Goal: Task Accomplishment & Management: Complete application form

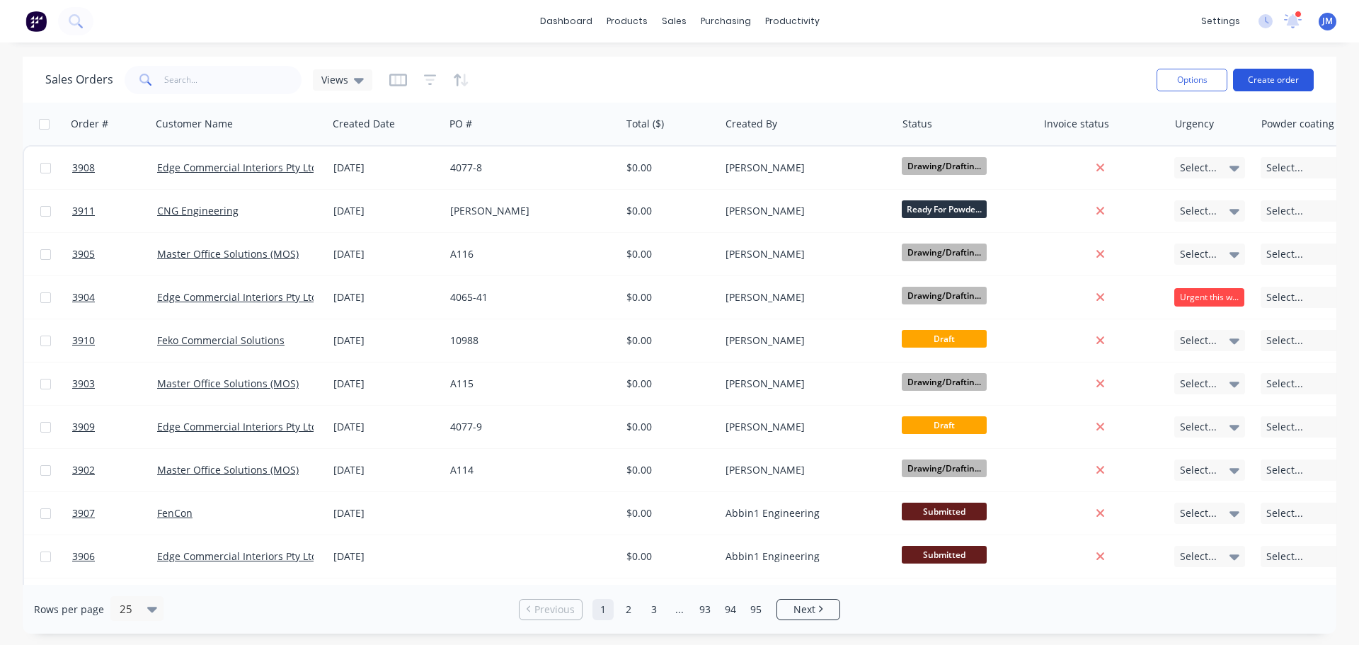
drag, startPoint x: 0, startPoint y: 0, endPoint x: 1255, endPoint y: 82, distance: 1257.2
click at [1255, 82] on button "Create order" at bounding box center [1273, 80] width 81 height 23
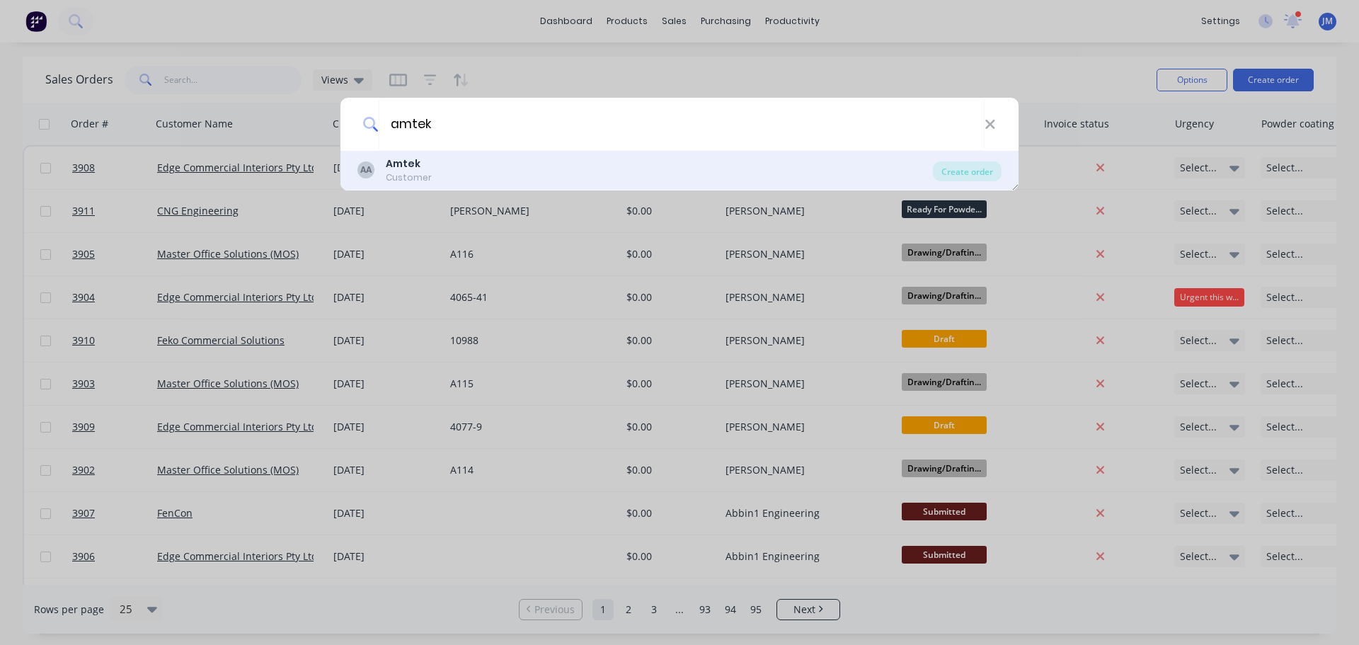
type input "amtek"
click at [413, 169] on b "Amtek" at bounding box center [403, 163] width 35 height 14
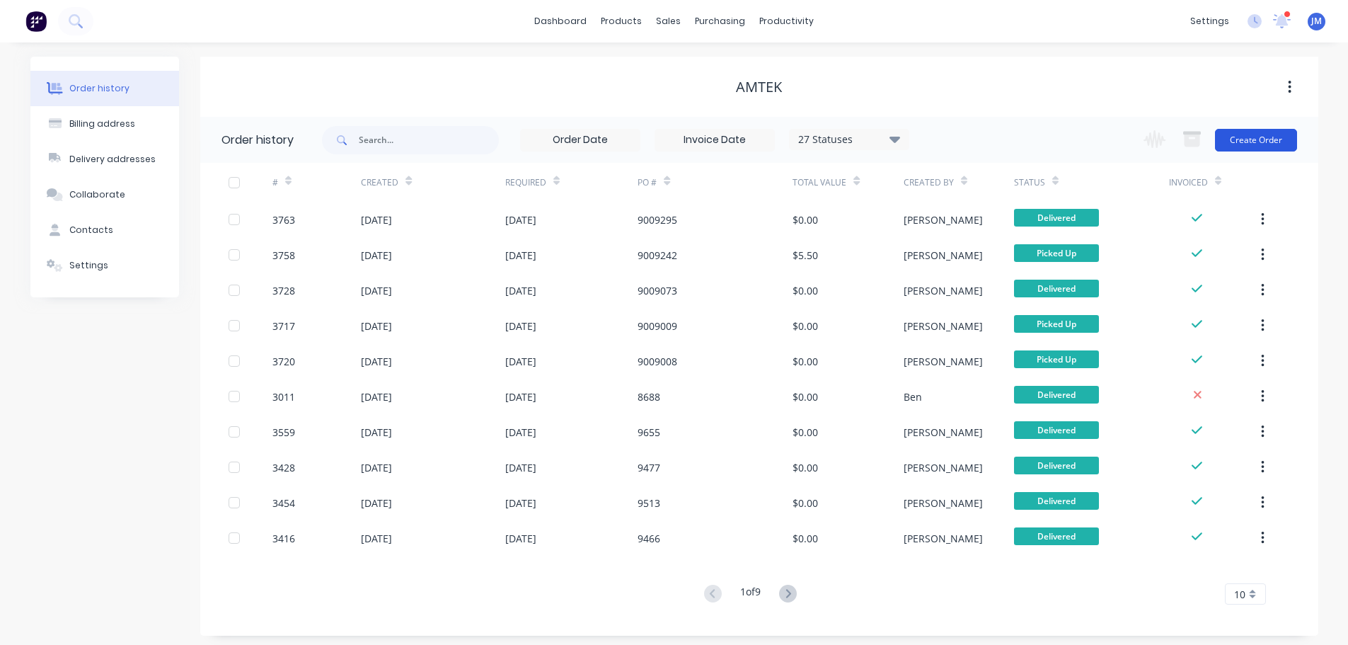
click at [1260, 142] on button "Create Order" at bounding box center [1256, 140] width 82 height 23
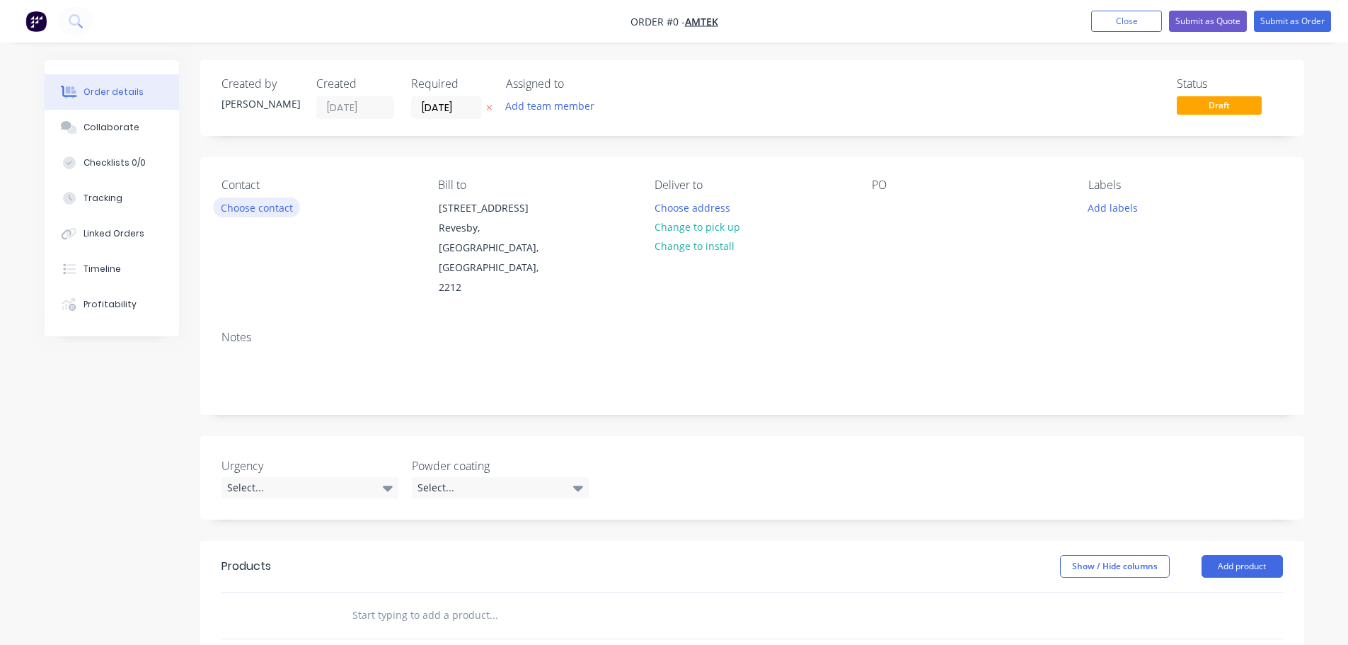
click at [258, 205] on button "Choose contact" at bounding box center [256, 206] width 87 height 19
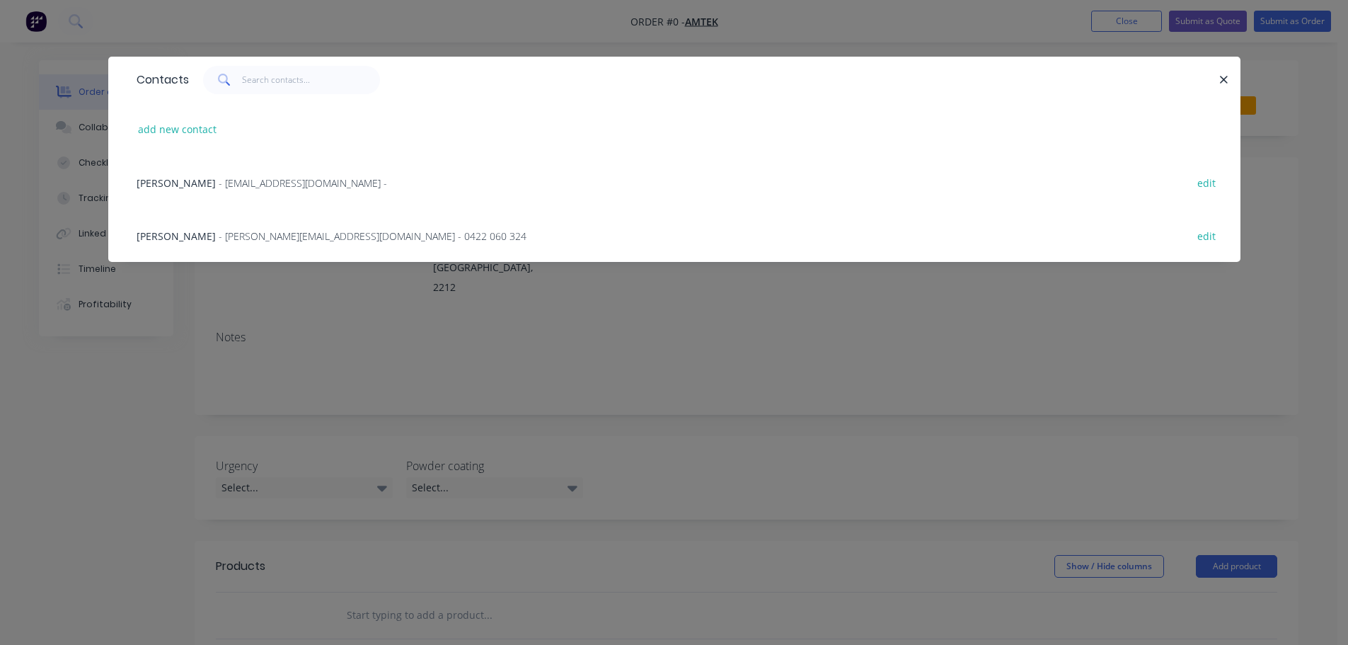
click at [216, 172] on div "Silvia - vicadmin@amtek.net.au - edit" at bounding box center [674, 182] width 1090 height 53
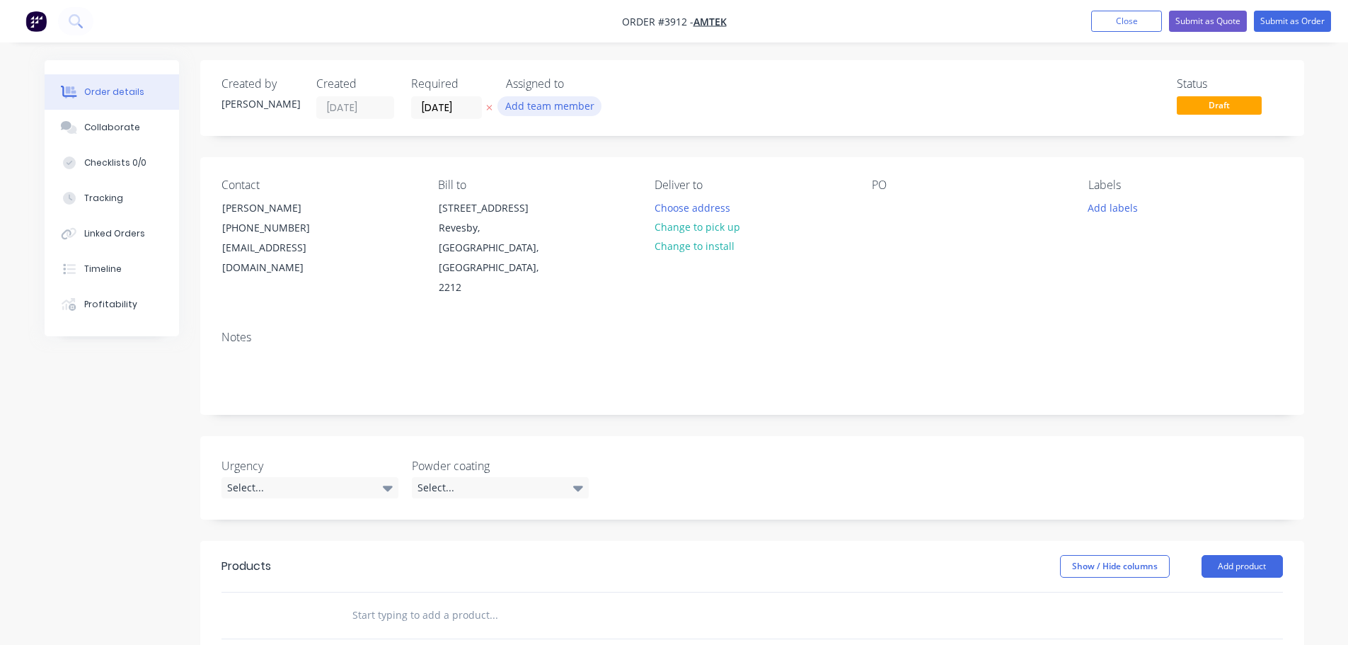
click at [521, 112] on button "Add team member" at bounding box center [549, 105] width 104 height 19
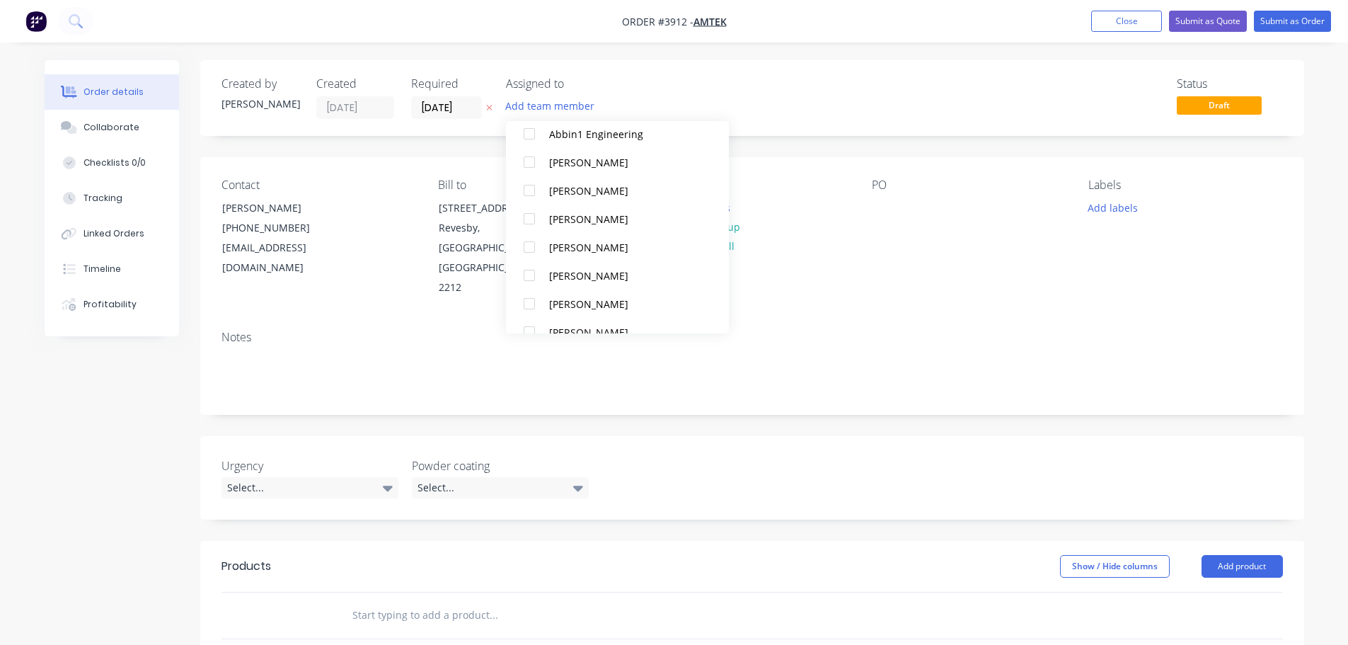
scroll to position [425, 0]
click at [531, 154] on div at bounding box center [529, 156] width 28 height 28
click at [540, 238] on div at bounding box center [529, 241] width 28 height 28
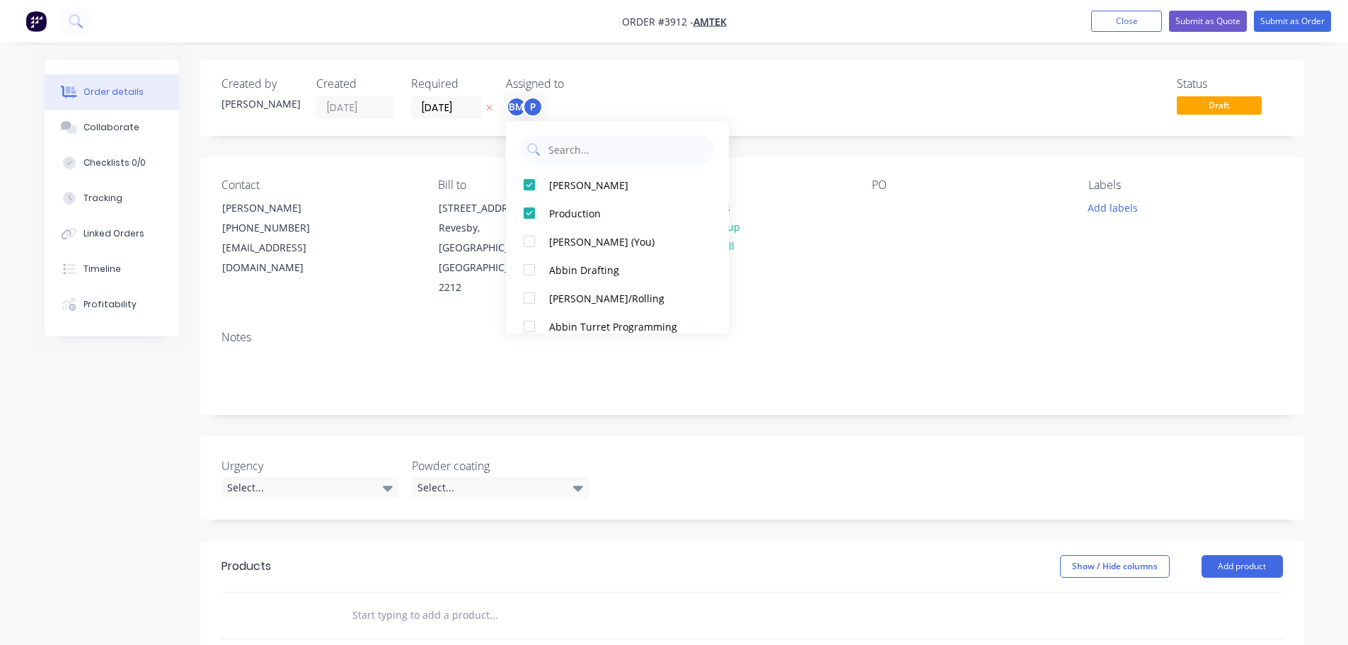
click at [893, 255] on div "PO" at bounding box center [969, 238] width 194 height 120
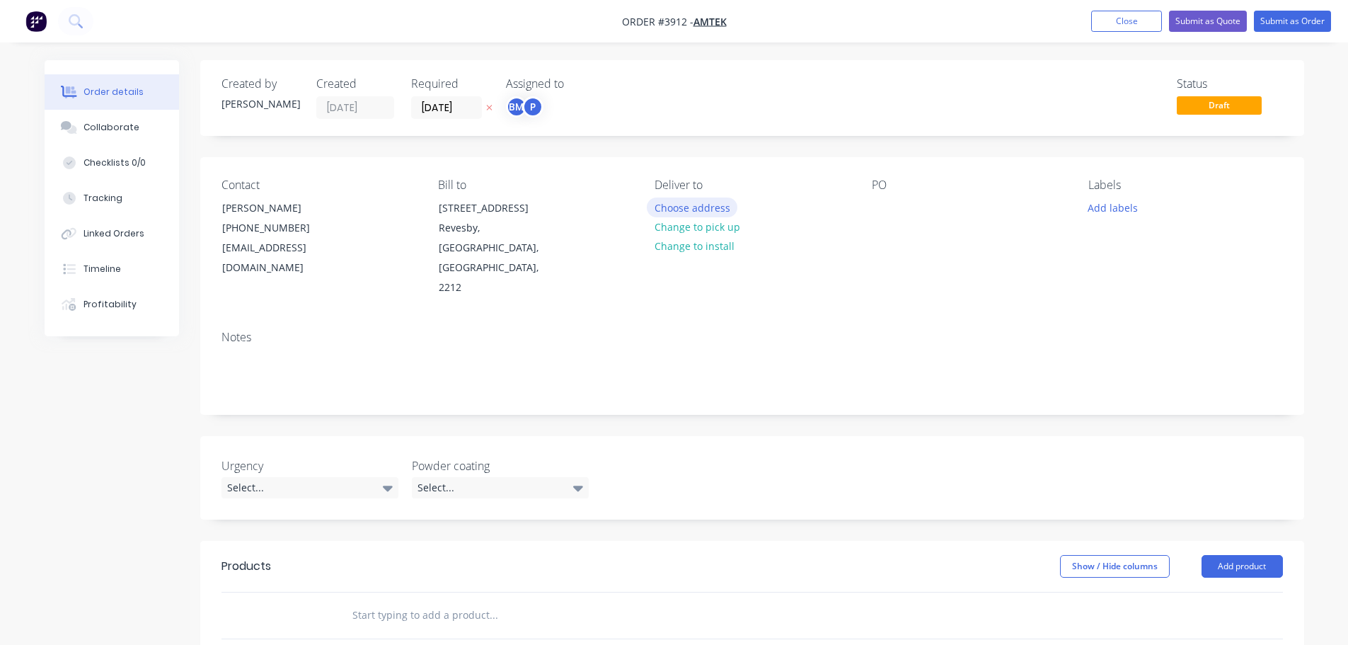
click at [688, 209] on button "Choose address" at bounding box center [692, 206] width 91 height 19
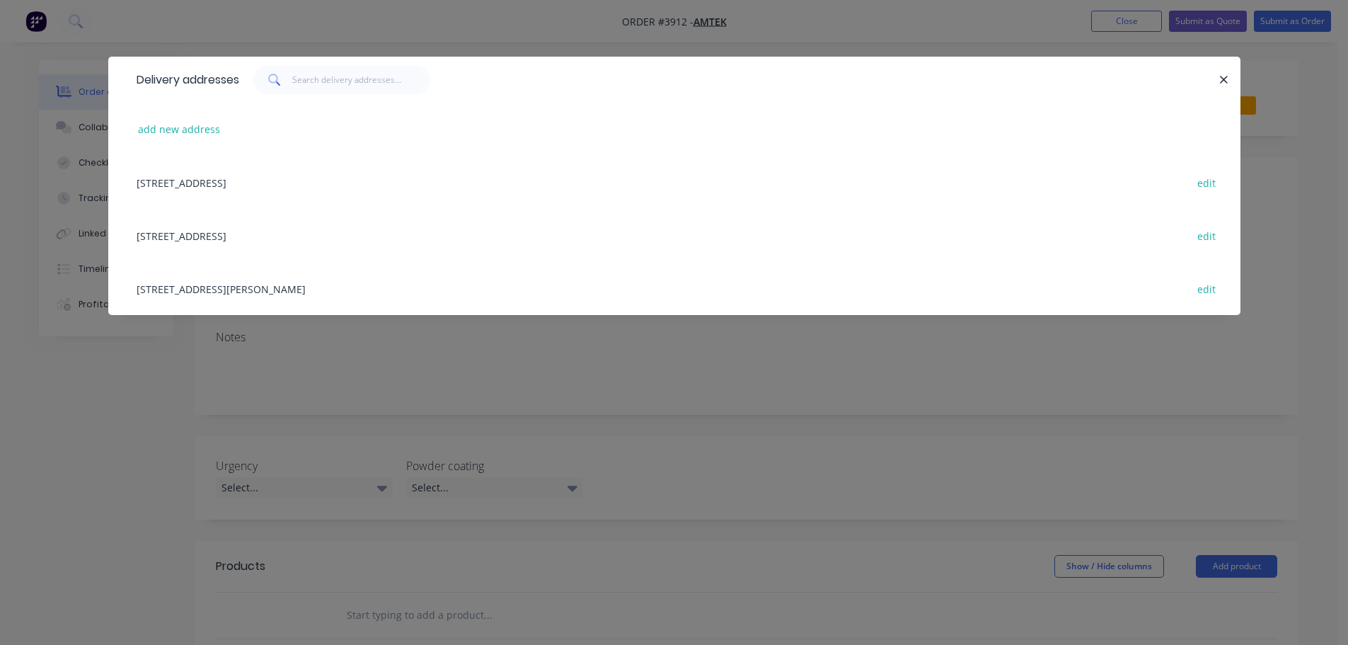
click at [219, 287] on div "59 BARETTA RD , RAVENHALL, Victoria, Australia, 3023 edit" at bounding box center [674, 288] width 1090 height 53
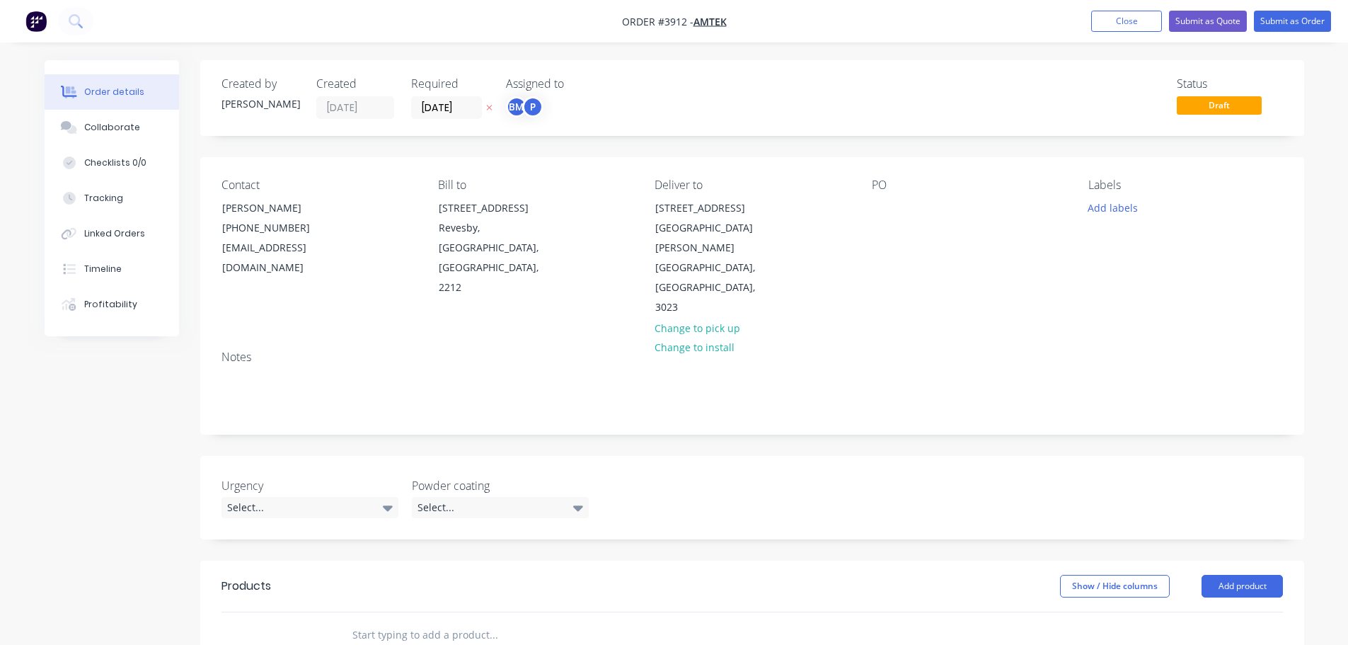
click at [868, 217] on div "Contact Silvia (03) 8357 7820 vicadmin@amtek.net.au Bill to 8-12 Marigold Stree…" at bounding box center [752, 248] width 1104 height 182
click at [890, 212] on div at bounding box center [883, 207] width 23 height 21
click at [127, 124] on div "Collaborate" at bounding box center [111, 127] width 56 height 13
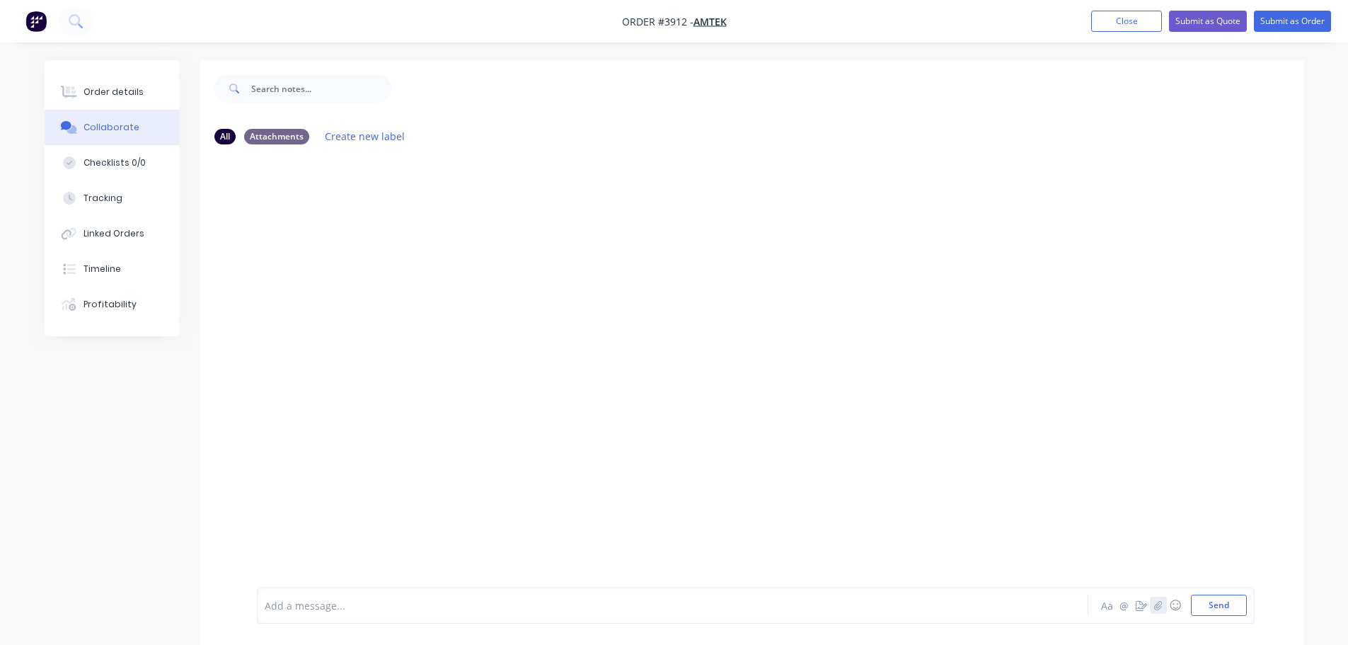
click at [1158, 609] on icon "button" at bounding box center [1158, 604] width 8 height 9
click at [1221, 609] on button "Send" at bounding box center [1219, 604] width 56 height 21
click at [118, 91] on div "Order details" at bounding box center [113, 92] width 60 height 13
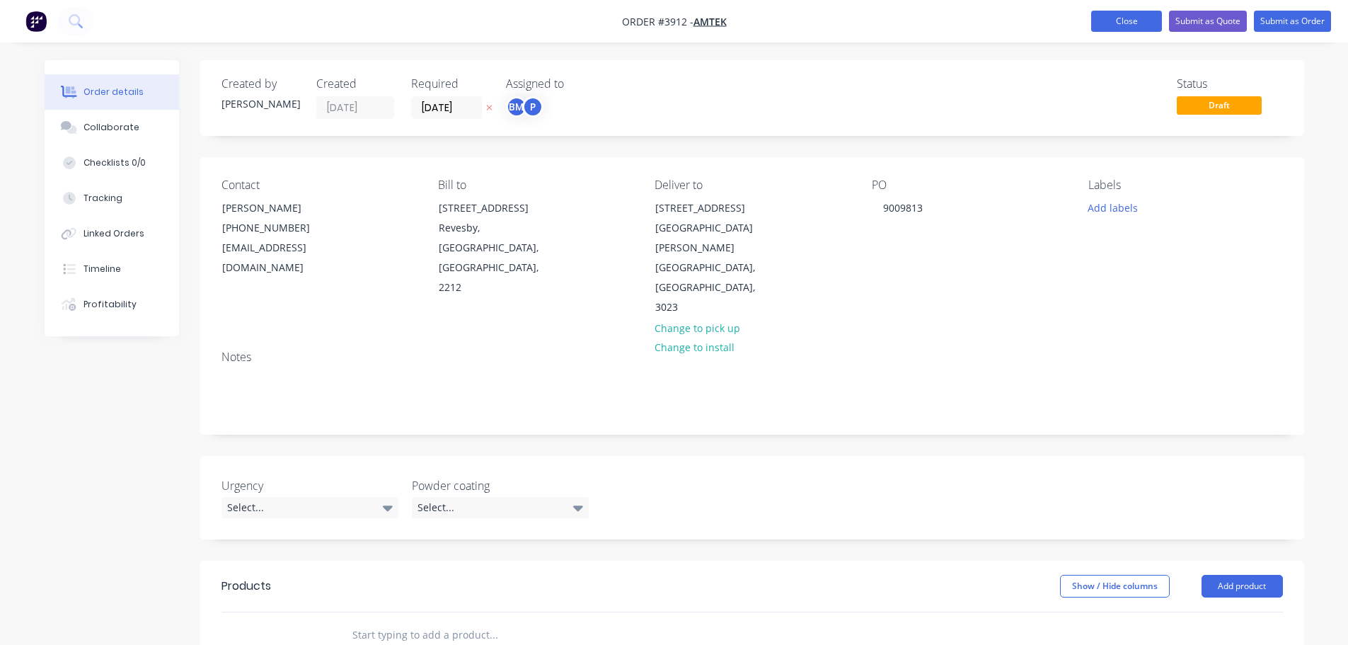
click at [1136, 26] on button "Close" at bounding box center [1126, 21] width 71 height 21
